Goal: Check status

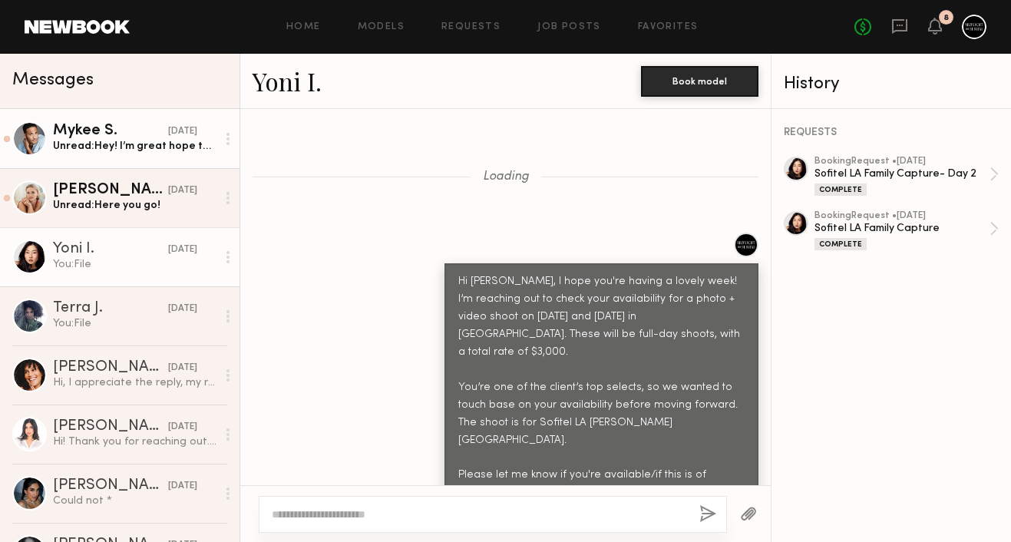
scroll to position [1808, 0]
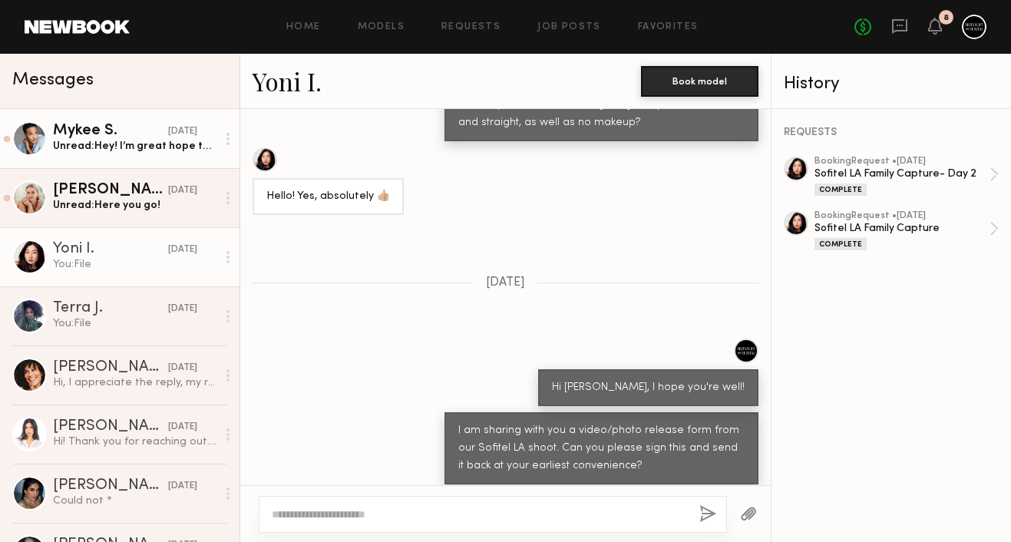
click at [177, 152] on div "Unread: Hey! I’m great hope the same for you. Here is a signed copy of the agre…" at bounding box center [135, 146] width 164 height 15
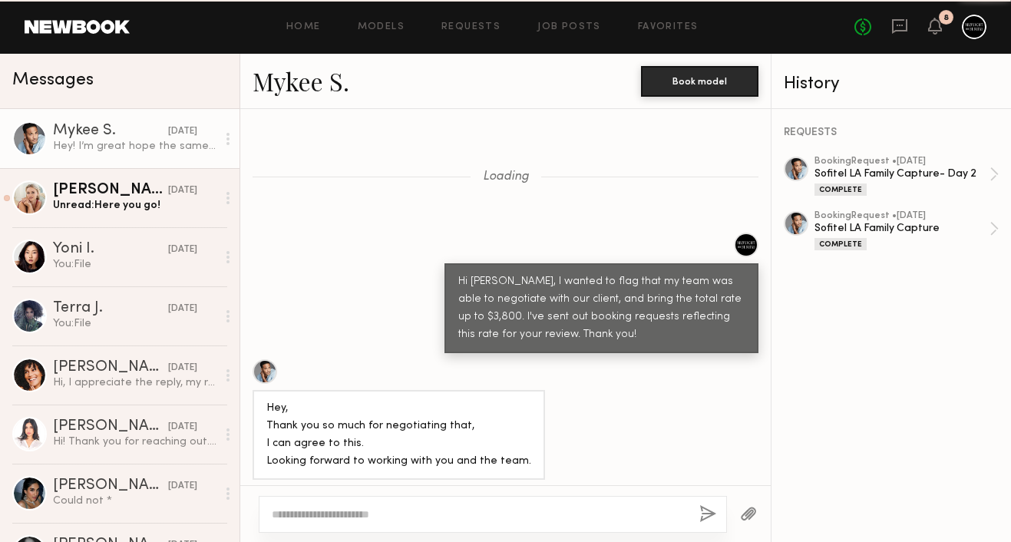
scroll to position [805, 0]
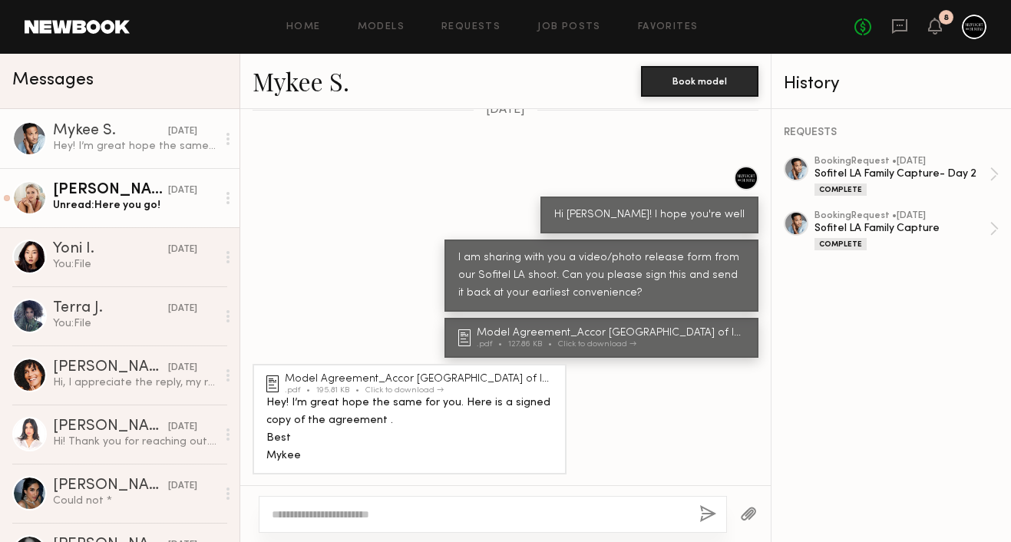
click at [143, 191] on div "[PERSON_NAME]" at bounding box center [110, 190] width 115 height 15
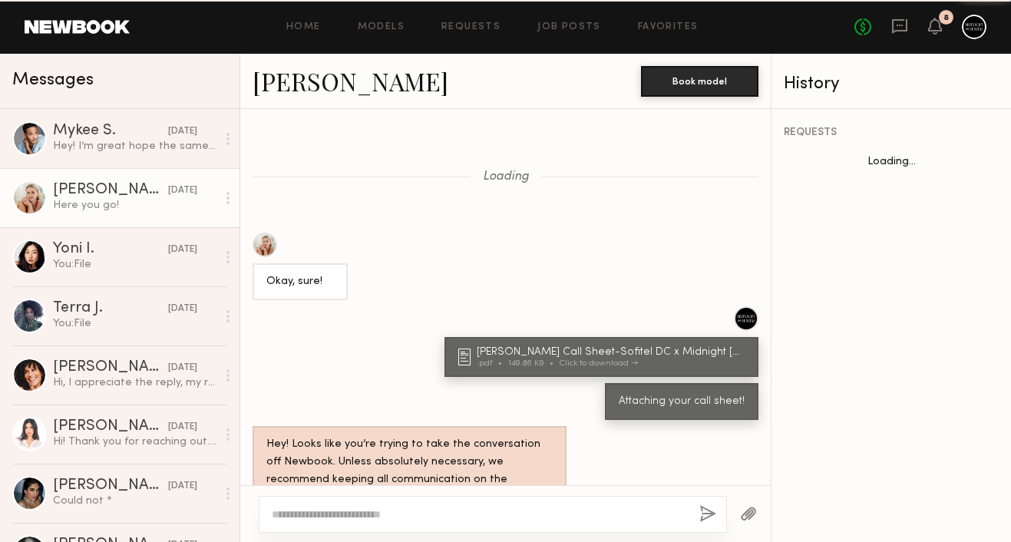
scroll to position [782, 0]
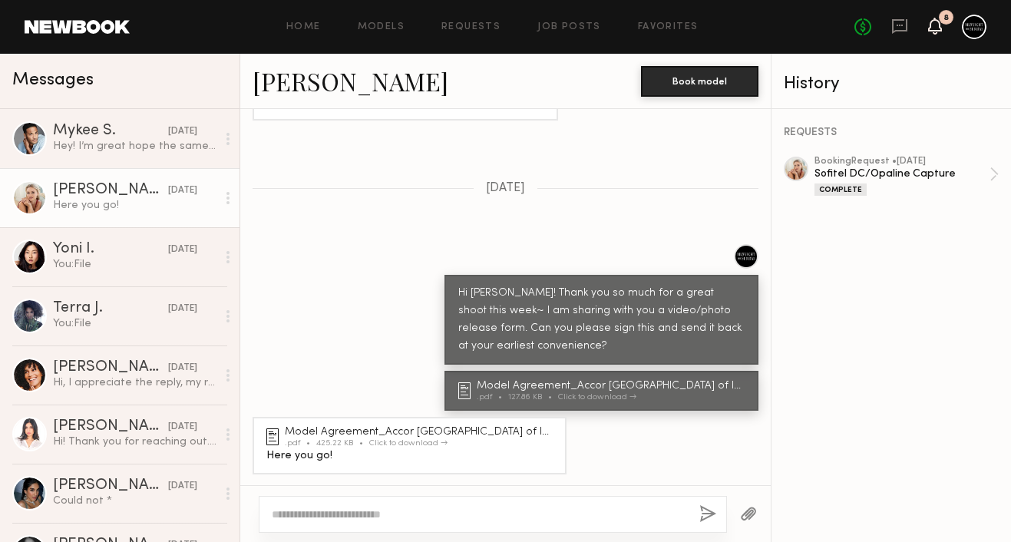
click at [933, 25] on icon at bounding box center [935, 25] width 12 height 11
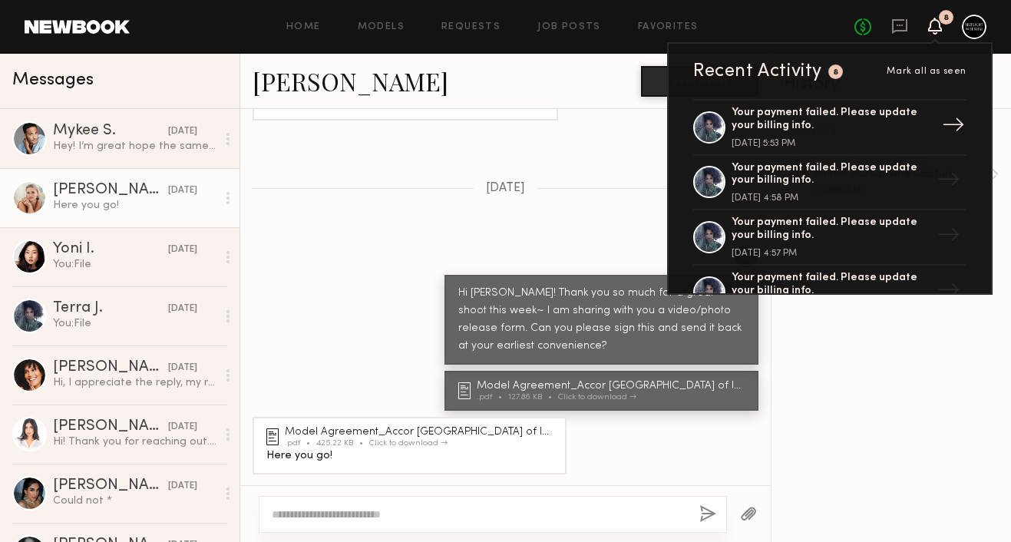
click at [895, 120] on div "Your payment failed. Please update your billing info." at bounding box center [832, 120] width 200 height 26
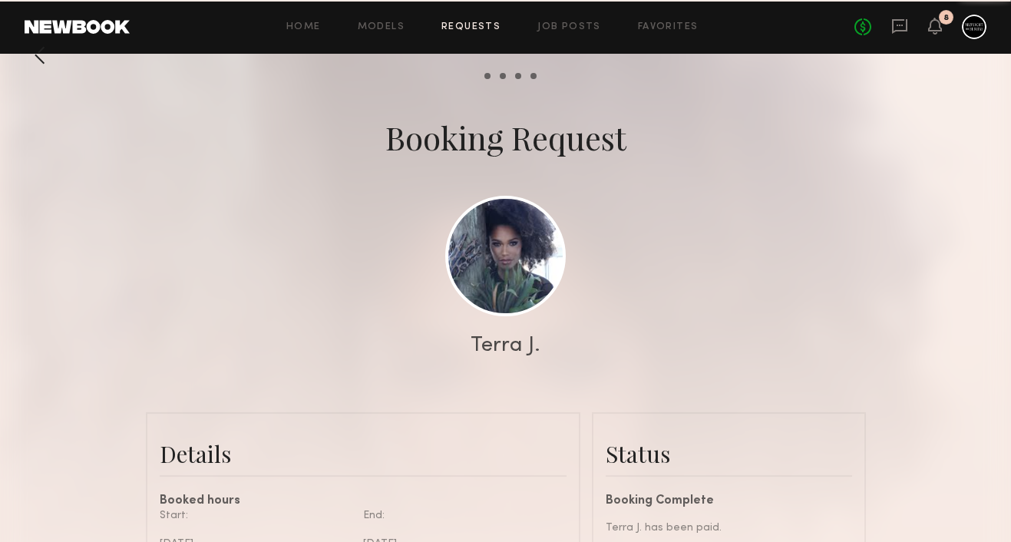
scroll to position [303, 0]
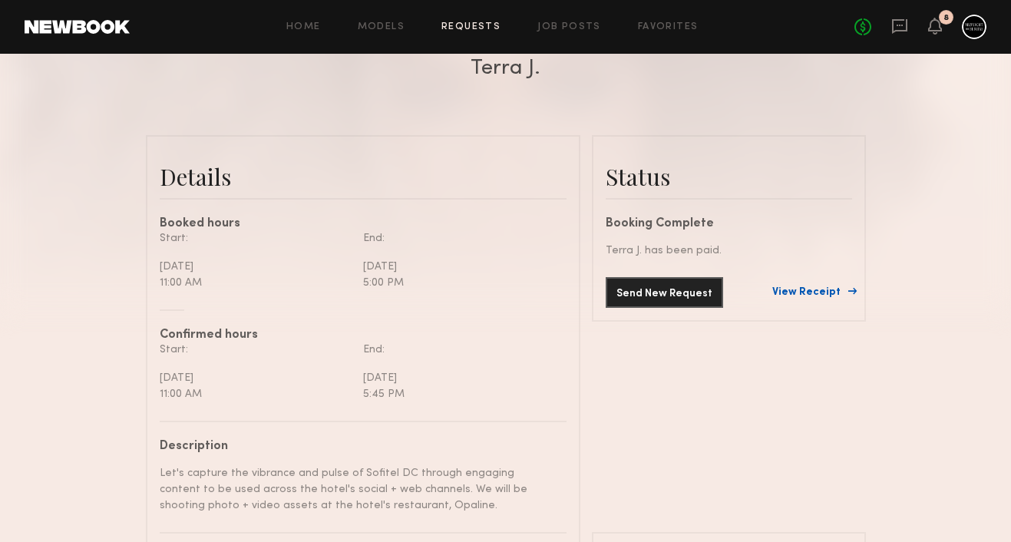
click at [805, 289] on link "View Receipt" at bounding box center [812, 292] width 80 height 11
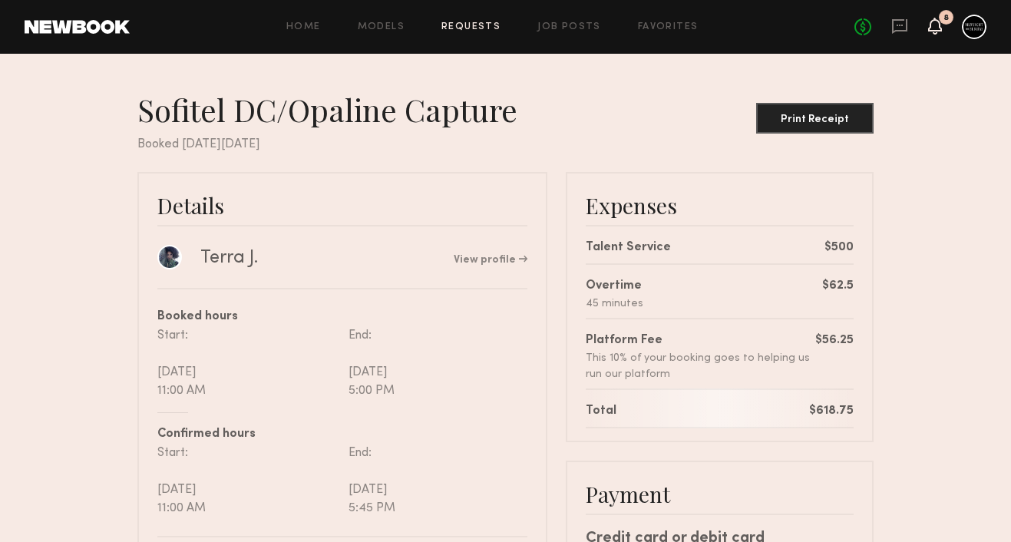
click at [933, 30] on icon at bounding box center [935, 25] width 12 height 11
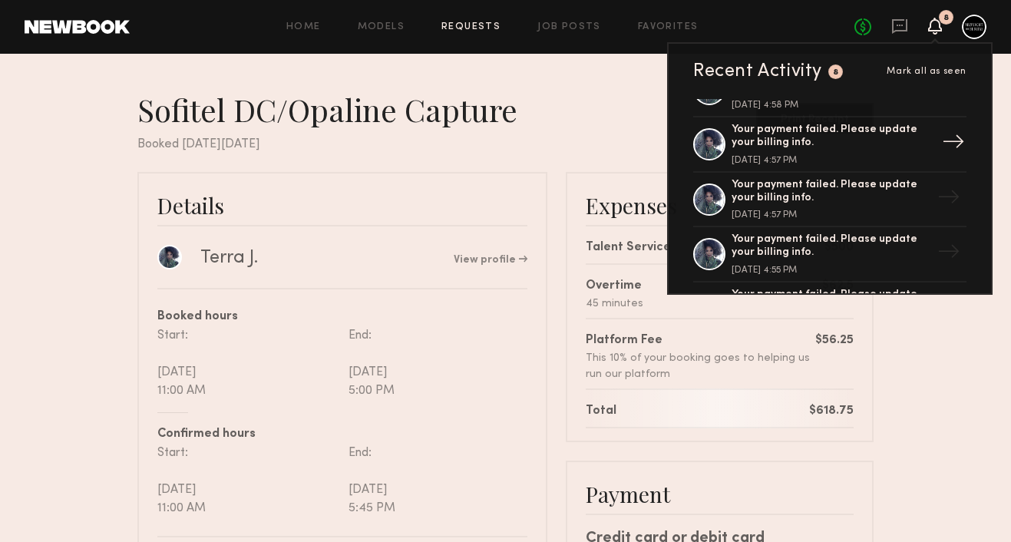
scroll to position [205, 0]
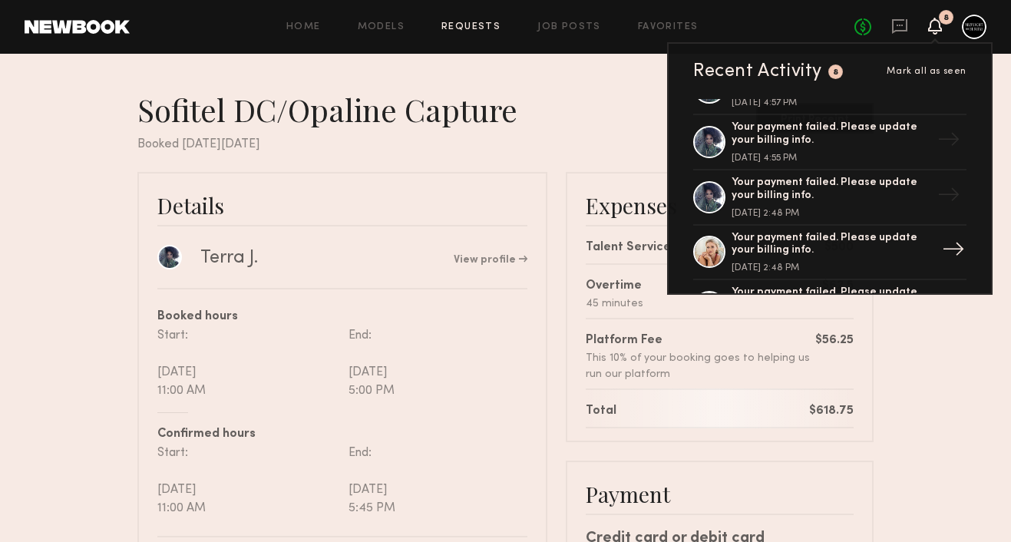
click at [838, 243] on div "Your payment failed. Please update your billing info." at bounding box center [832, 245] width 200 height 26
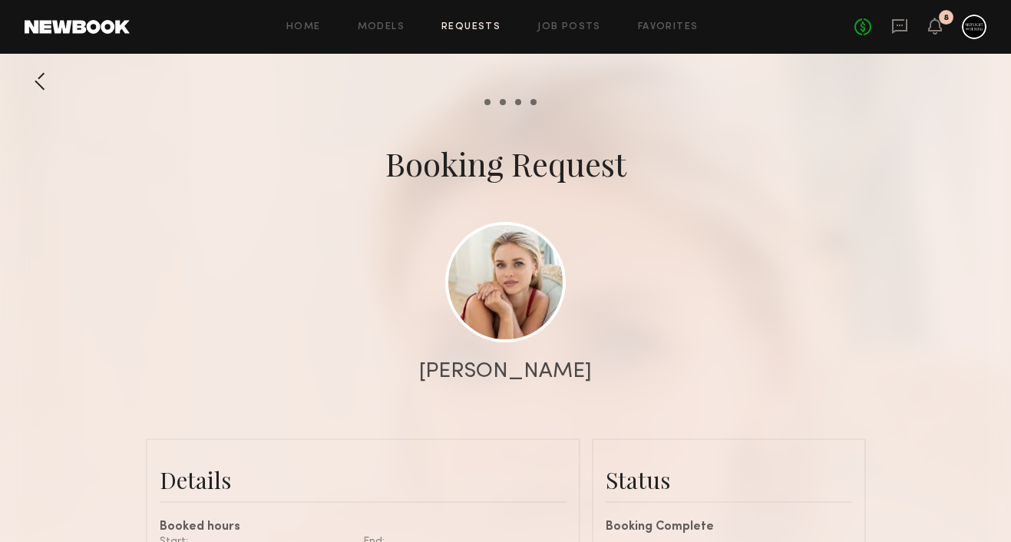
scroll to position [286, 0]
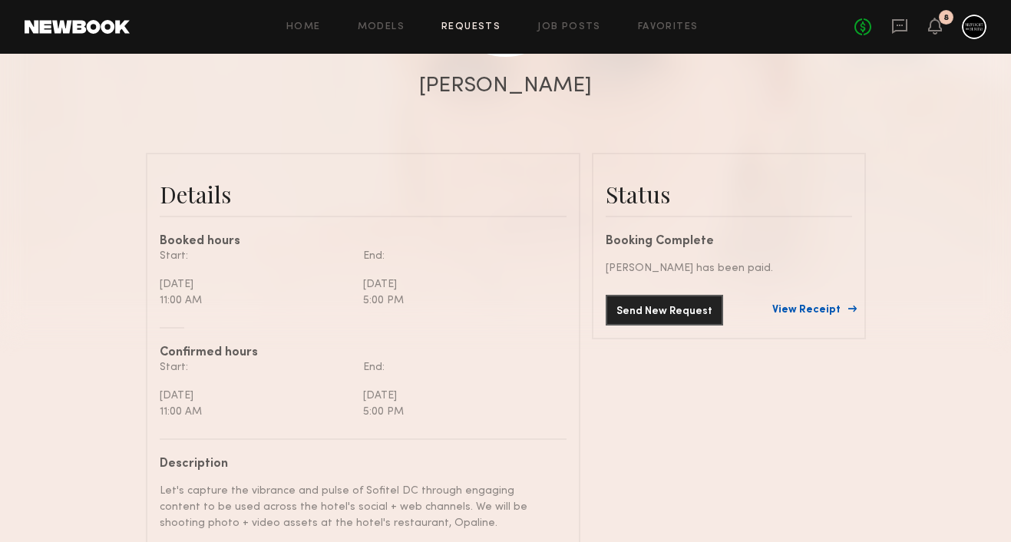
click at [802, 309] on link "View Receipt" at bounding box center [812, 310] width 80 height 11
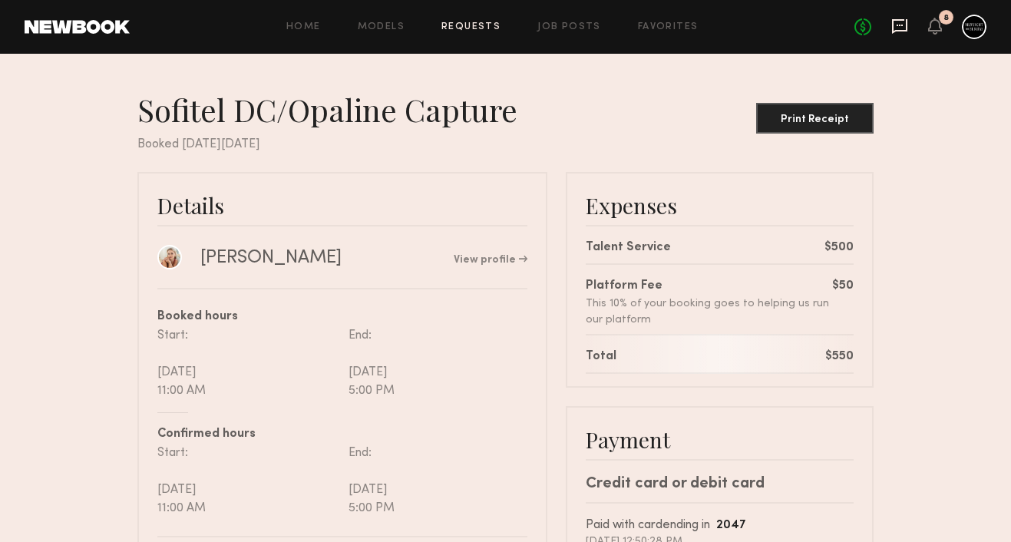
click at [901, 21] on icon at bounding box center [899, 26] width 17 height 17
